Goal: Task Accomplishment & Management: Use online tool/utility

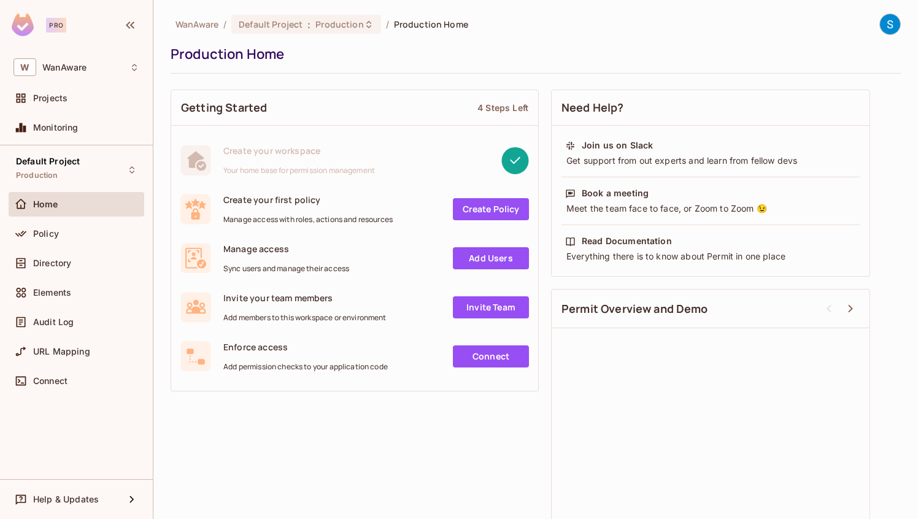
click at [21, 25] on img at bounding box center [23, 24] width 22 height 23
click at [58, 96] on span "Projects" at bounding box center [50, 98] width 34 height 10
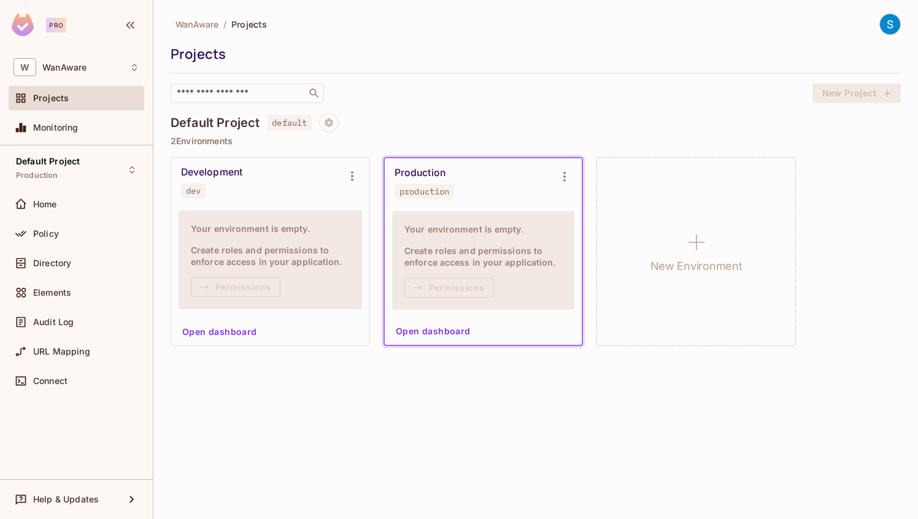
click at [280, 186] on div "Development dev" at bounding box center [260, 182] width 159 height 32
click at [205, 25] on span "WanAware" at bounding box center [196, 24] width 43 height 12
click at [204, 26] on span "WanAware" at bounding box center [196, 24] width 43 height 12
click at [372, 33] on div "WanAware / Projects" at bounding box center [536, 23] width 730 height 21
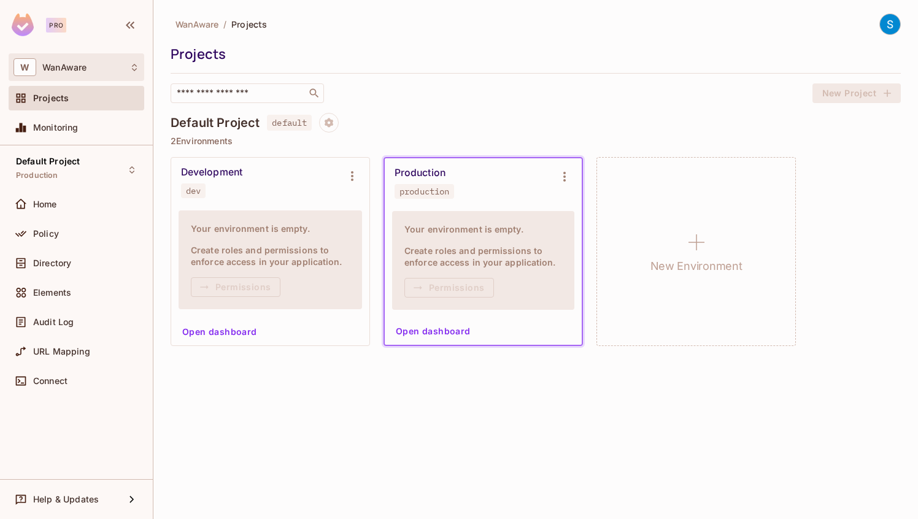
click at [84, 73] on div "W WanAware" at bounding box center [76, 67] width 126 height 18
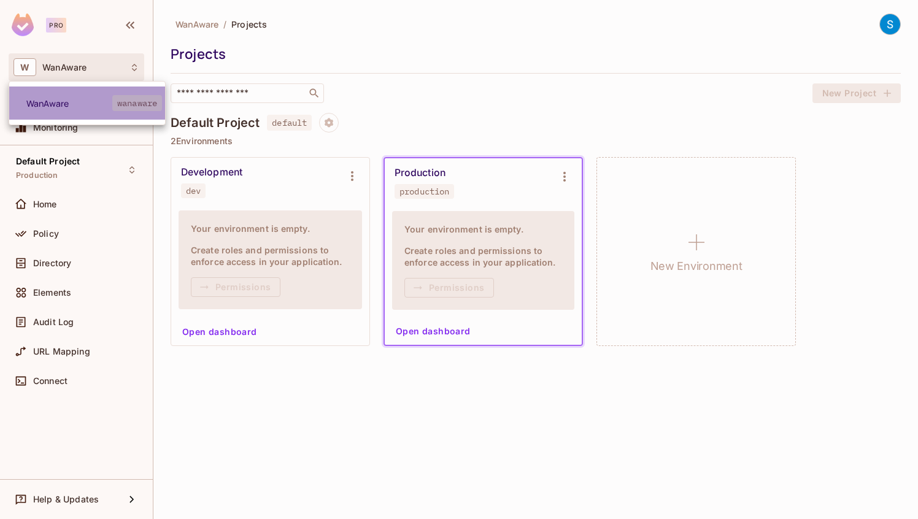
click at [52, 107] on span "WanAware" at bounding box center [69, 104] width 86 height 12
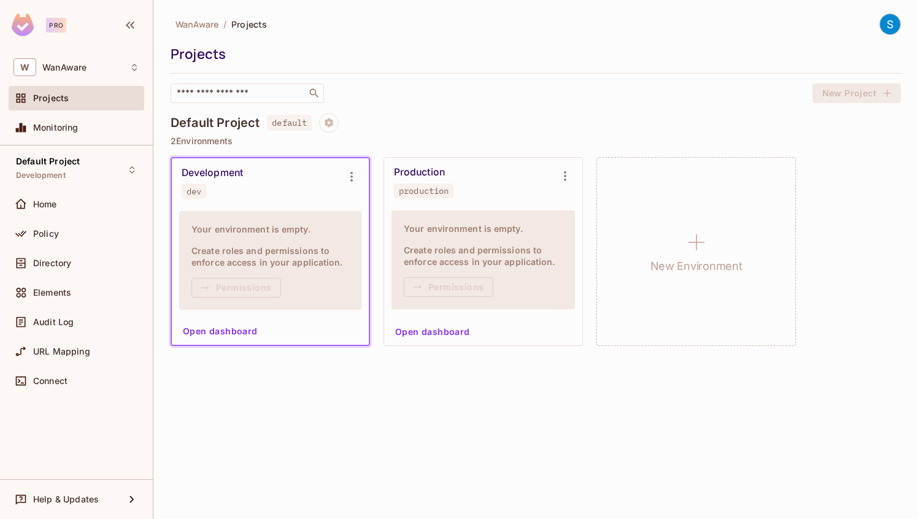
click at [250, 334] on button "Open dashboard" at bounding box center [220, 331] width 85 height 20
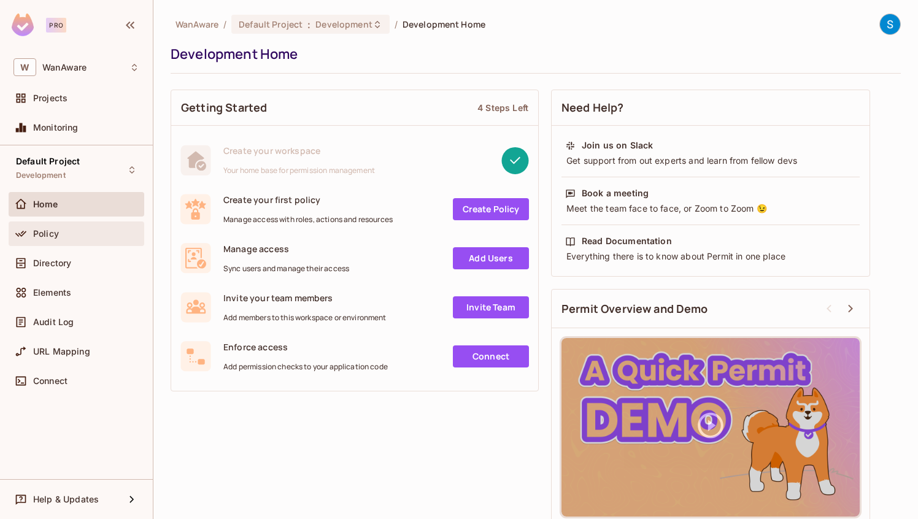
click at [66, 236] on div "Policy" at bounding box center [86, 234] width 106 height 10
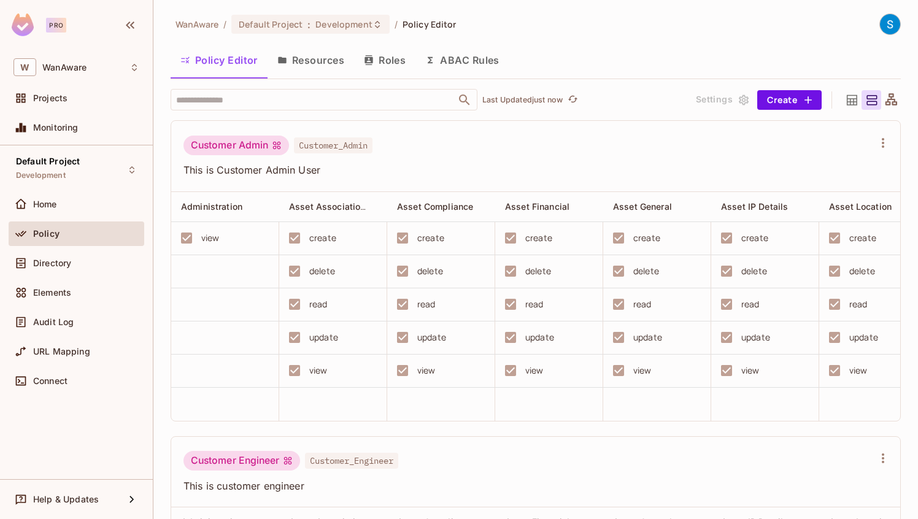
click at [325, 59] on button "Resources" at bounding box center [310, 60] width 86 height 31
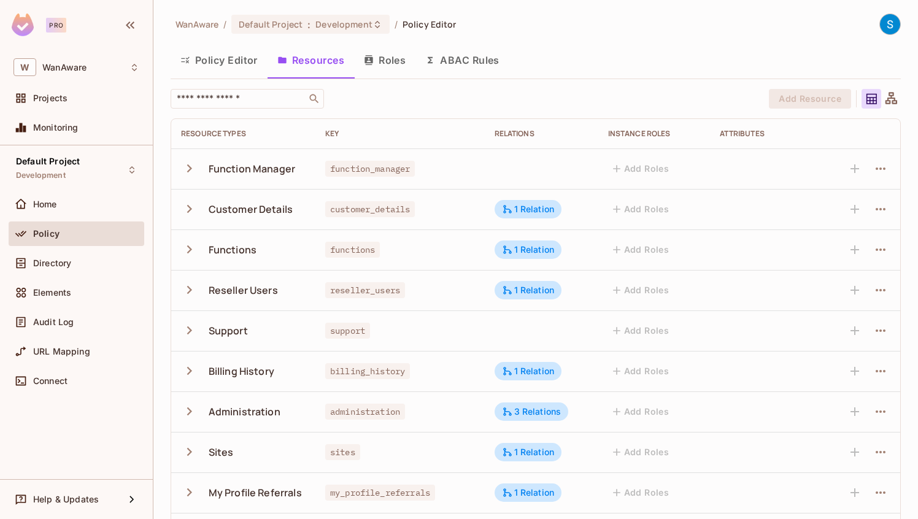
click at [191, 171] on icon "button" at bounding box center [189, 168] width 17 height 17
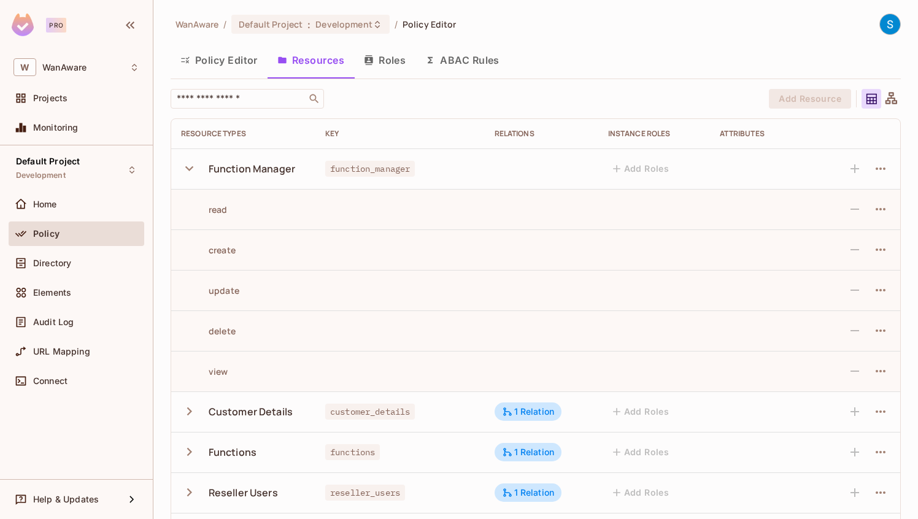
click at [191, 171] on icon "button" at bounding box center [189, 168] width 17 height 17
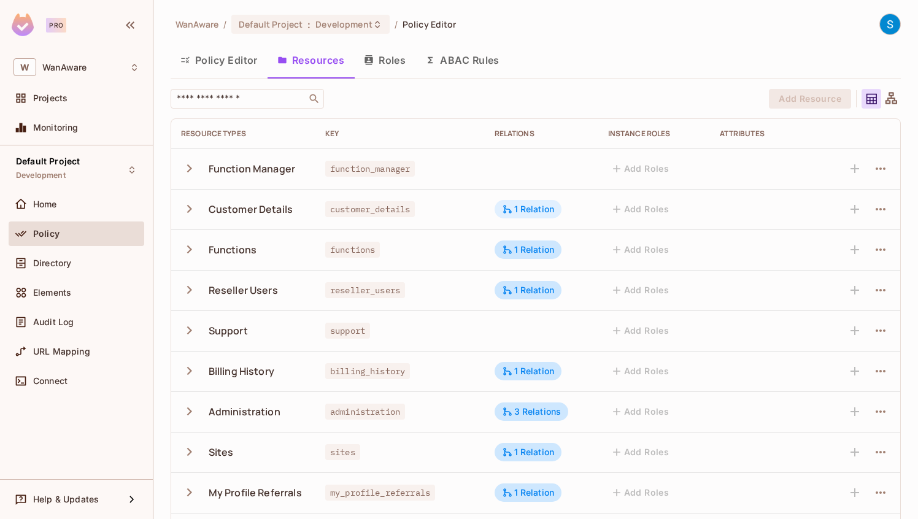
click at [543, 212] on div "1 Relation" at bounding box center [528, 209] width 53 height 11
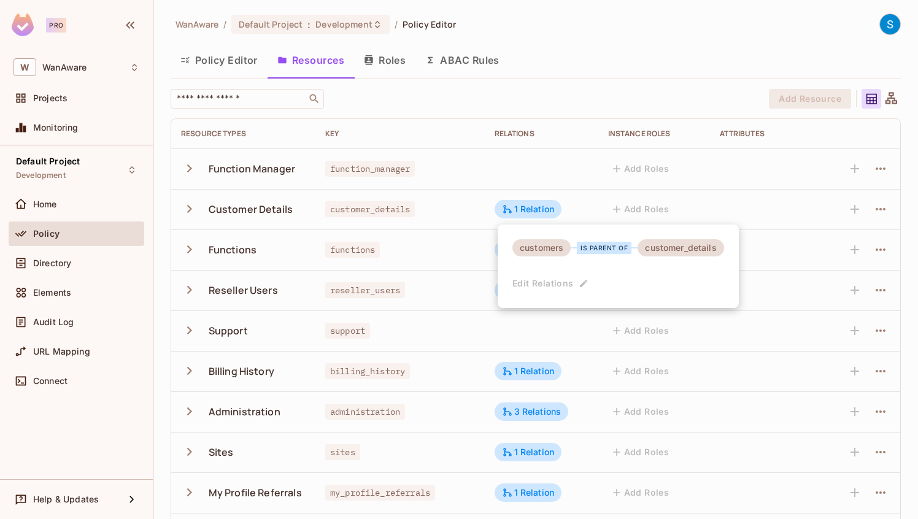
click at [536, 69] on div at bounding box center [459, 259] width 918 height 519
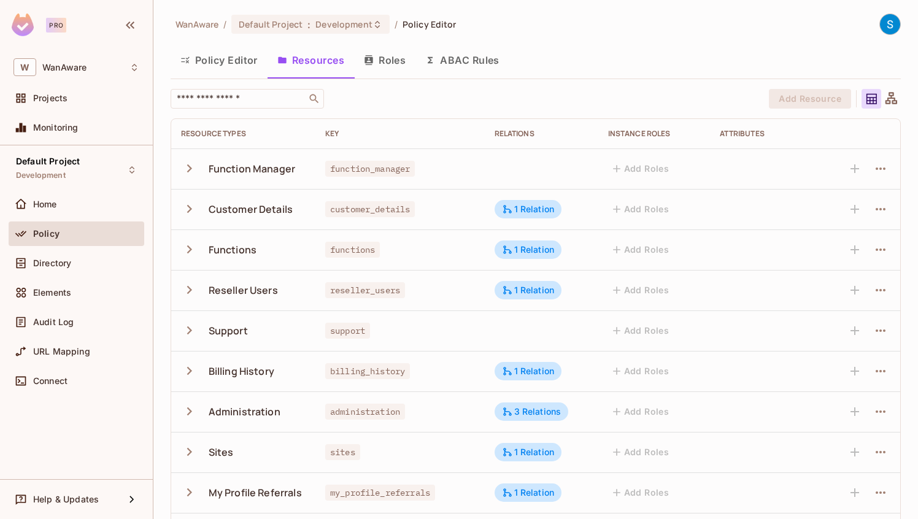
click at [389, 63] on button "Roles" at bounding box center [384, 60] width 61 height 31
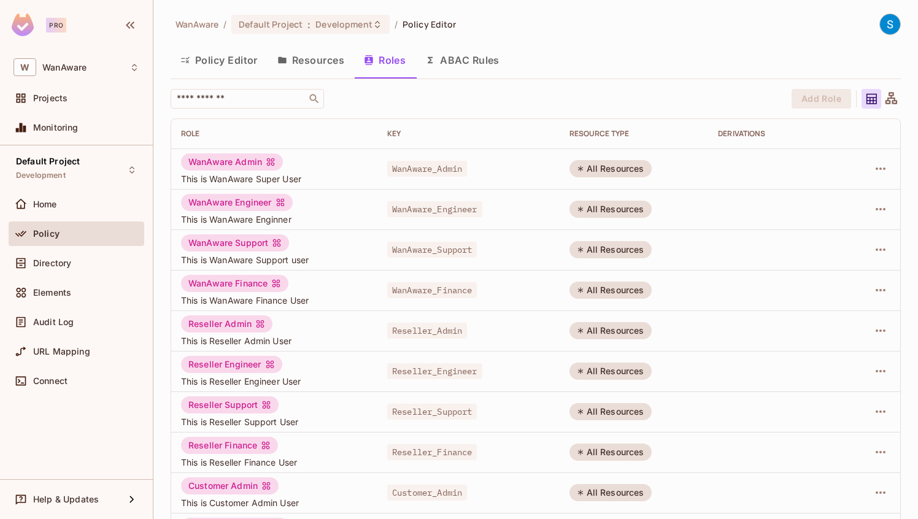
click at [461, 64] on button "ABAC Rules" at bounding box center [462, 60] width 94 height 31
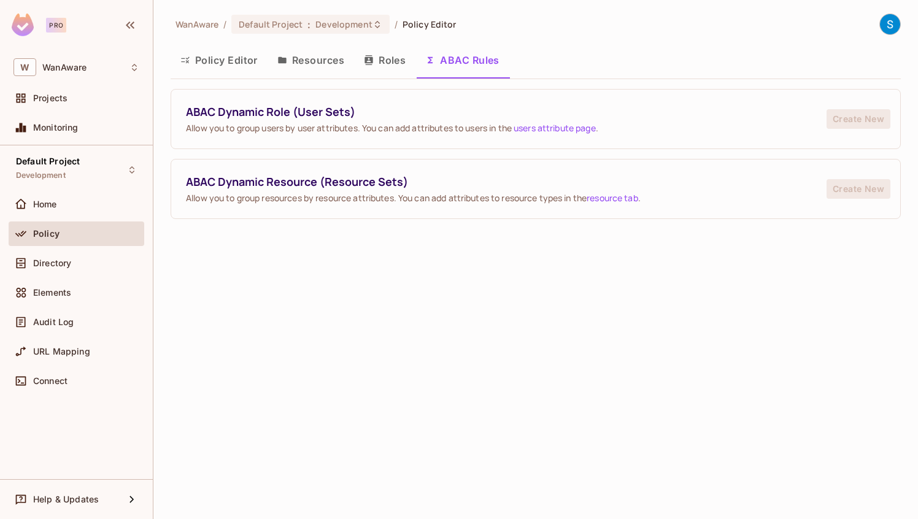
click at [251, 60] on button "Policy Editor" at bounding box center [219, 60] width 97 height 31
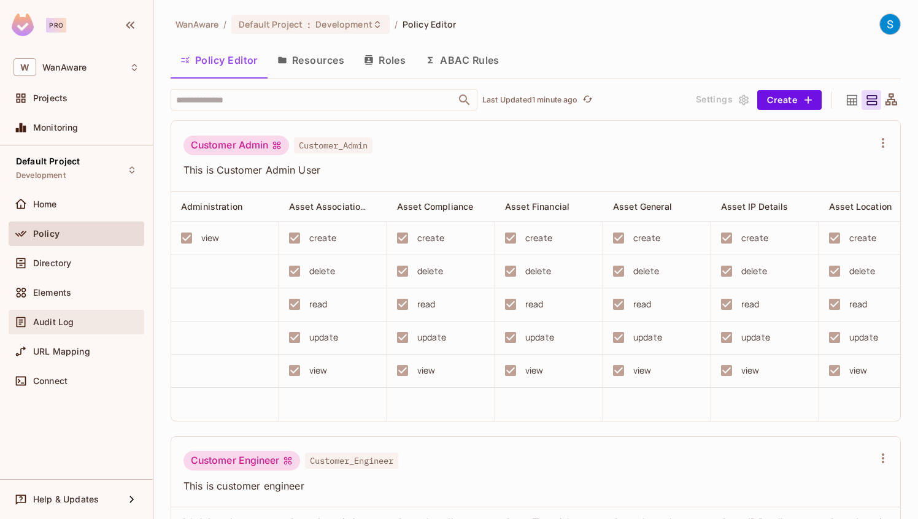
click at [56, 324] on span "Audit Log" at bounding box center [53, 322] width 40 height 10
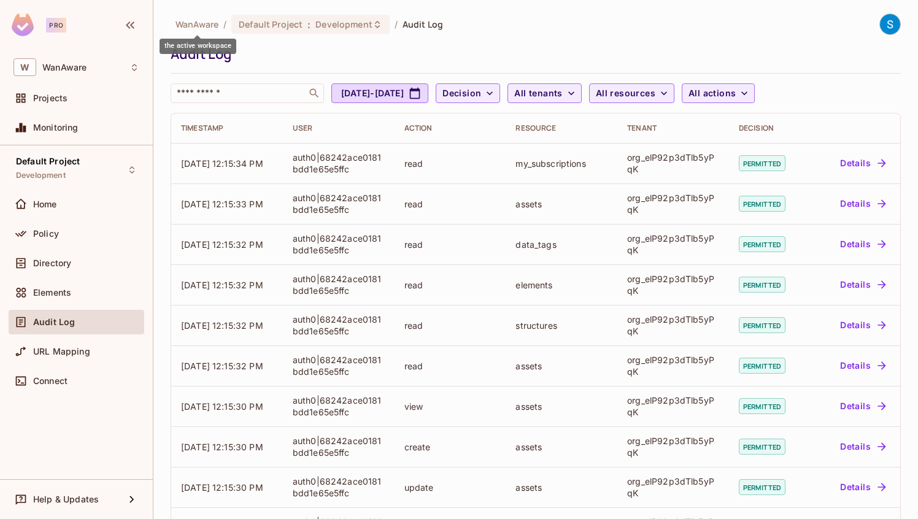
click at [197, 25] on span "WanAware" at bounding box center [196, 24] width 43 height 12
click at [54, 99] on span "Projects" at bounding box center [50, 98] width 34 height 10
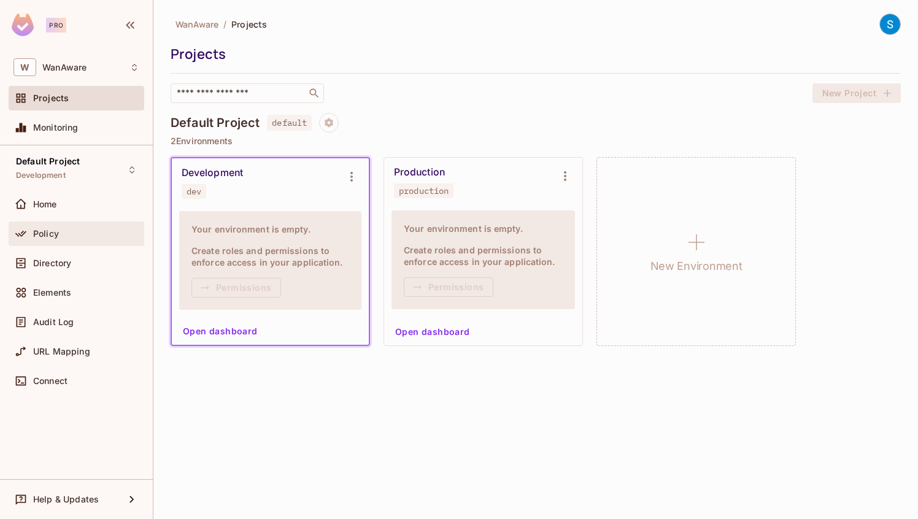
click at [56, 235] on span "Policy" at bounding box center [46, 234] width 26 height 10
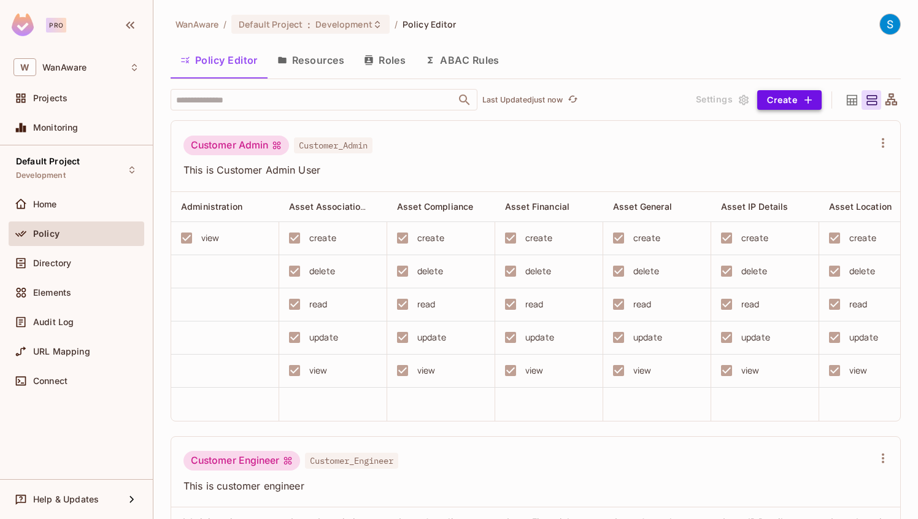
click at [796, 101] on button "Create" at bounding box center [789, 100] width 64 height 20
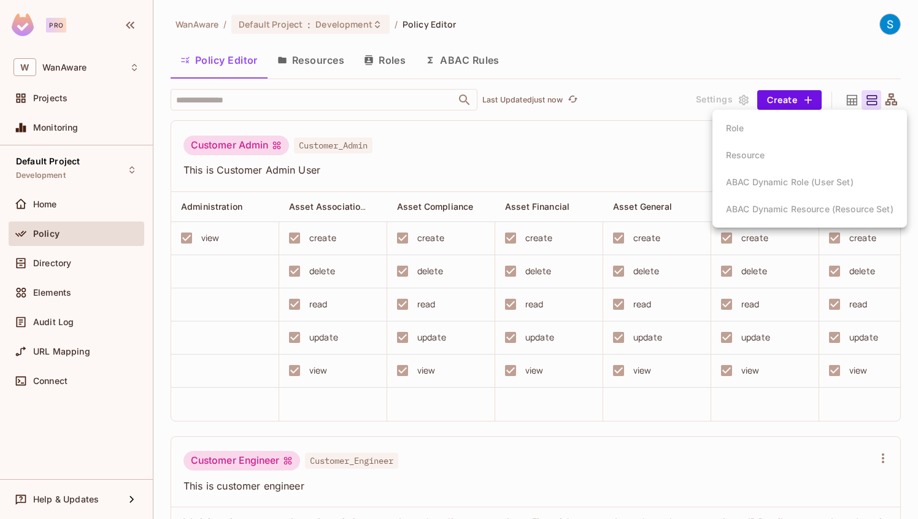
click at [734, 126] on ul "Role Resource ABAC Dynamic Role (User Set) ABAC Dynamic Resource (Resource Set)" at bounding box center [809, 169] width 194 height 118
click at [547, 150] on div at bounding box center [459, 259] width 918 height 519
